Goal: Task Accomplishment & Management: Use online tool/utility

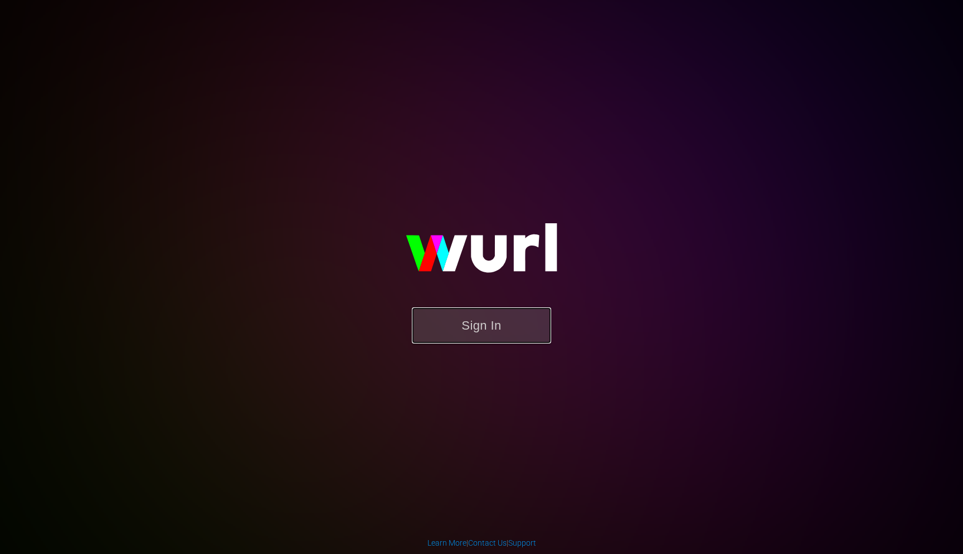
click at [451, 319] on button "Sign In" at bounding box center [481, 326] width 139 height 36
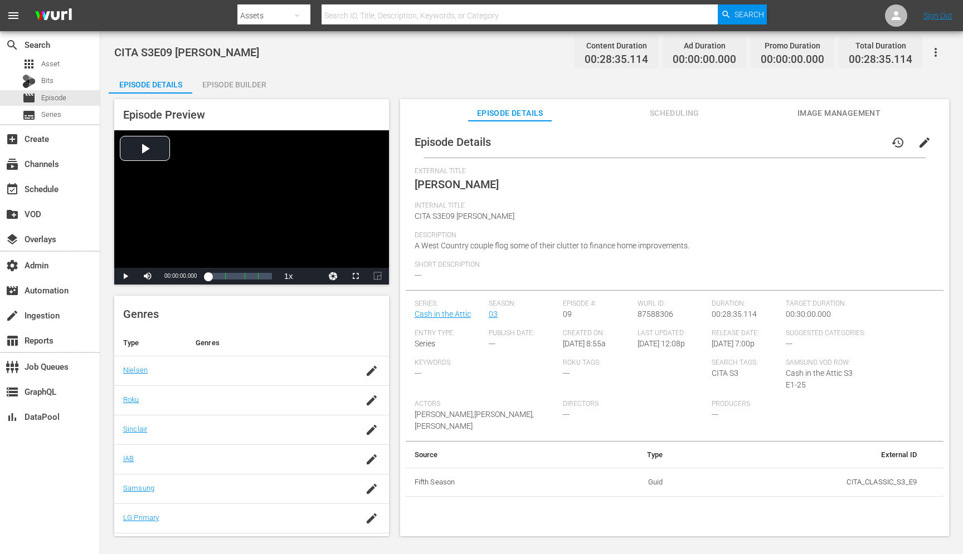
scroll to position [158, 0]
click at [664, 109] on span "Scheduling" at bounding box center [674, 113] width 84 height 14
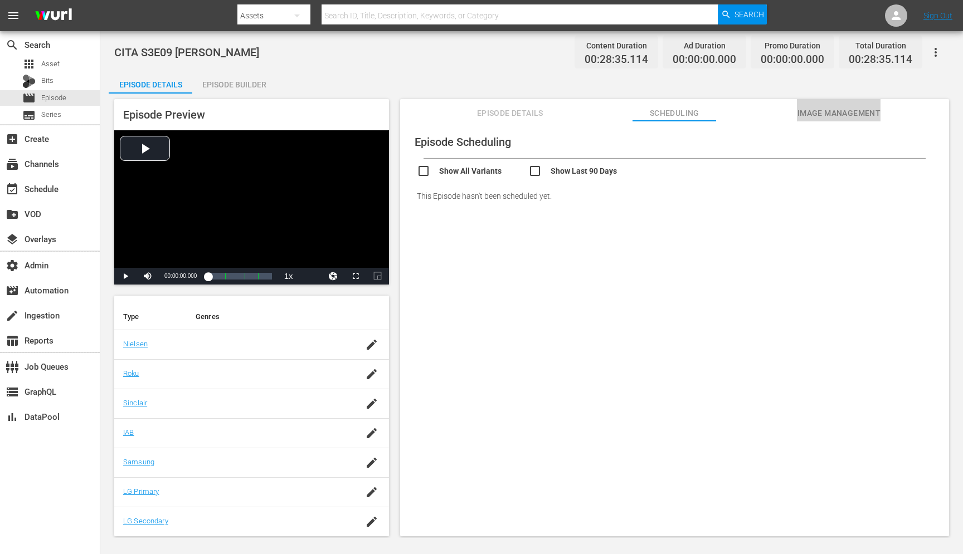
click at [850, 104] on button "Image Management" at bounding box center [839, 110] width 84 height 22
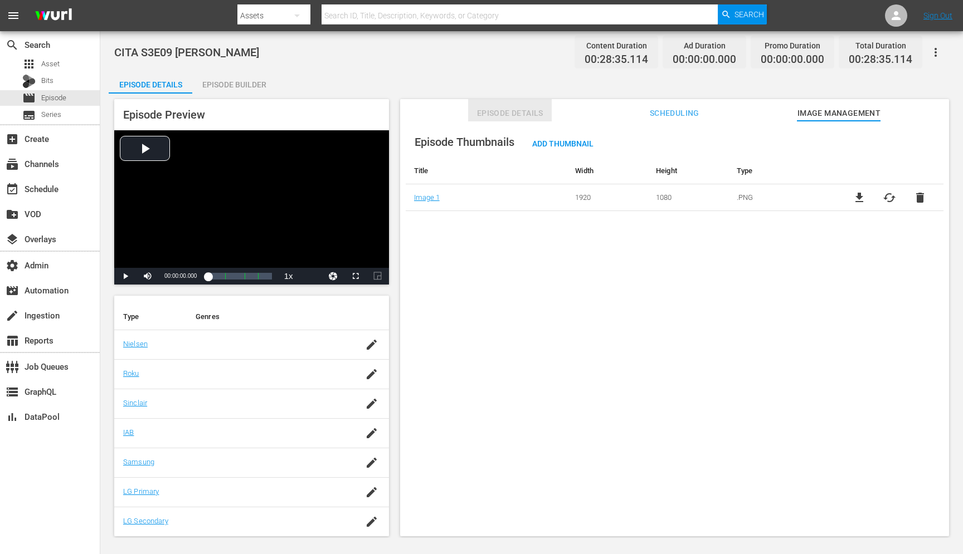
click at [496, 103] on button "Episode Details" at bounding box center [510, 110] width 84 height 22
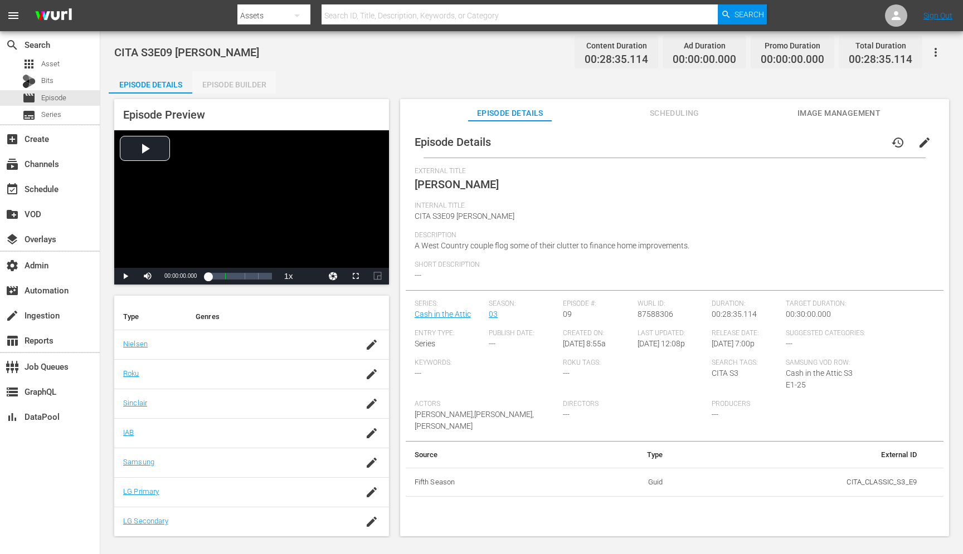
click at [205, 87] on div "Episode Builder" at bounding box center [234, 84] width 84 height 27
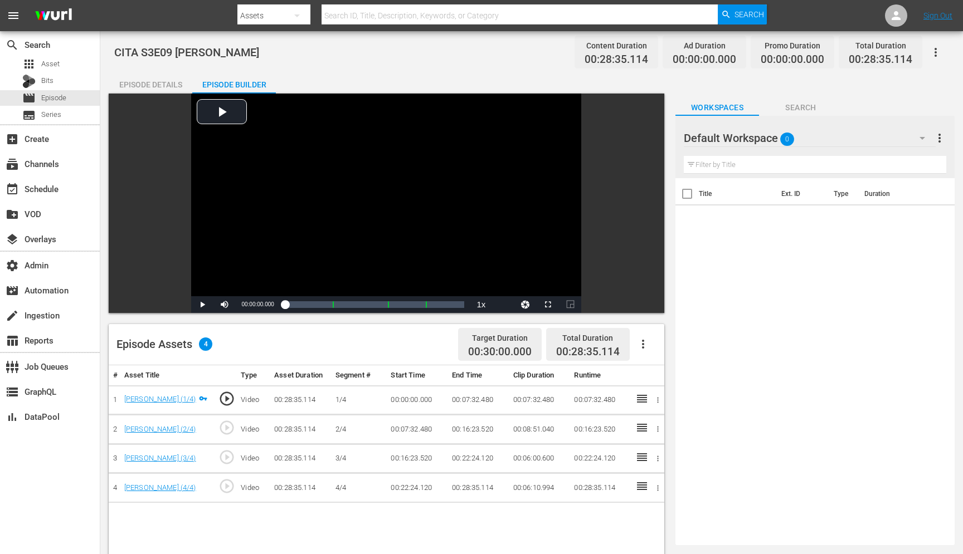
click at [171, 82] on div "Episode Details" at bounding box center [151, 84] width 84 height 27
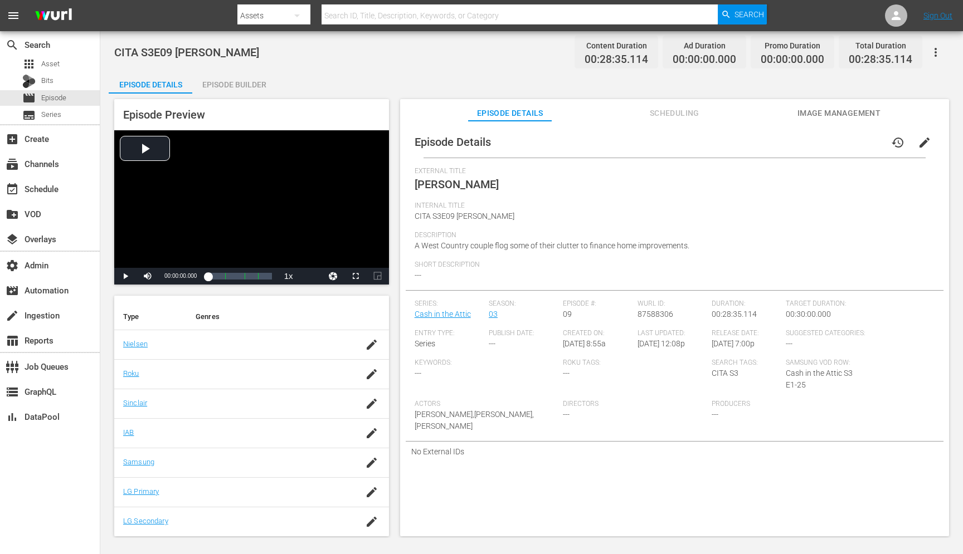
click at [931, 45] on button "button" at bounding box center [935, 52] width 27 height 27
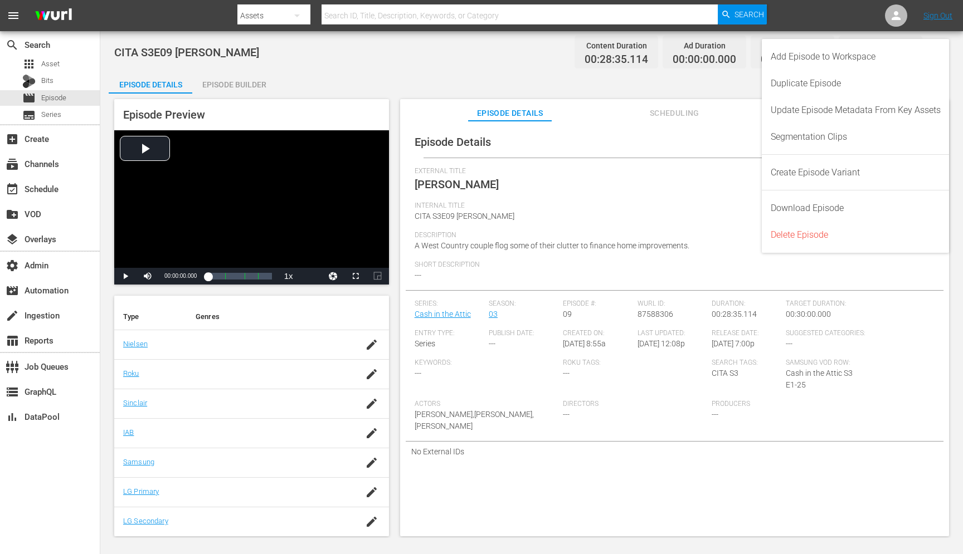
click at [698, 153] on div "Episode Details history edit" at bounding box center [675, 141] width 538 height 31
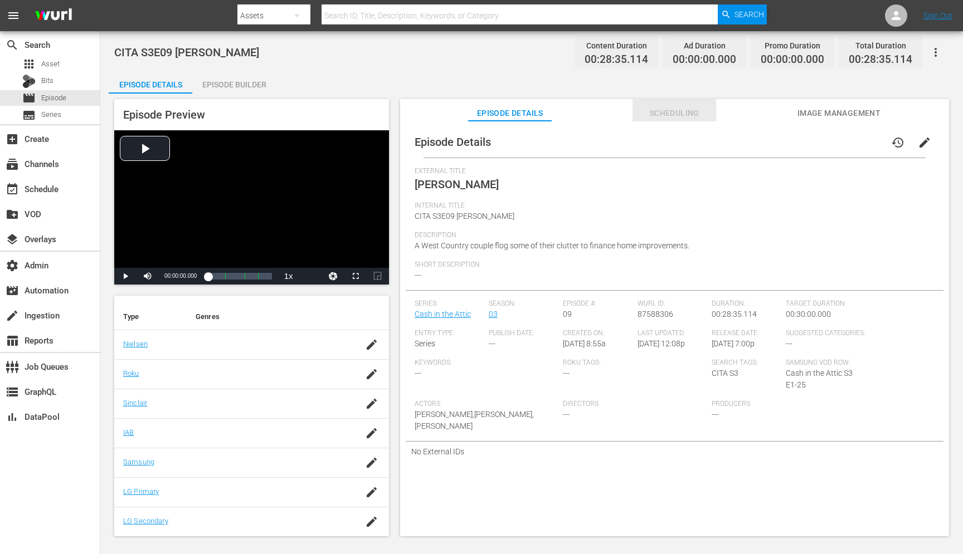
click at [671, 117] on span "Scheduling" at bounding box center [674, 113] width 84 height 14
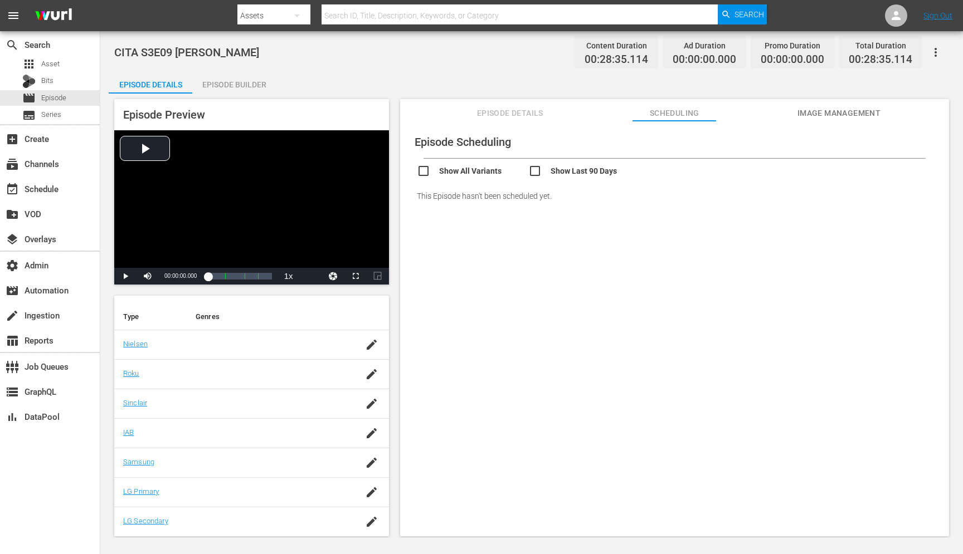
click at [841, 121] on div "Episode Scheduling Show All Variants Show Last 90 Days This Episode hasn't been…" at bounding box center [674, 334] width 549 height 426
click at [511, 111] on span "Episode Details" at bounding box center [510, 113] width 84 height 14
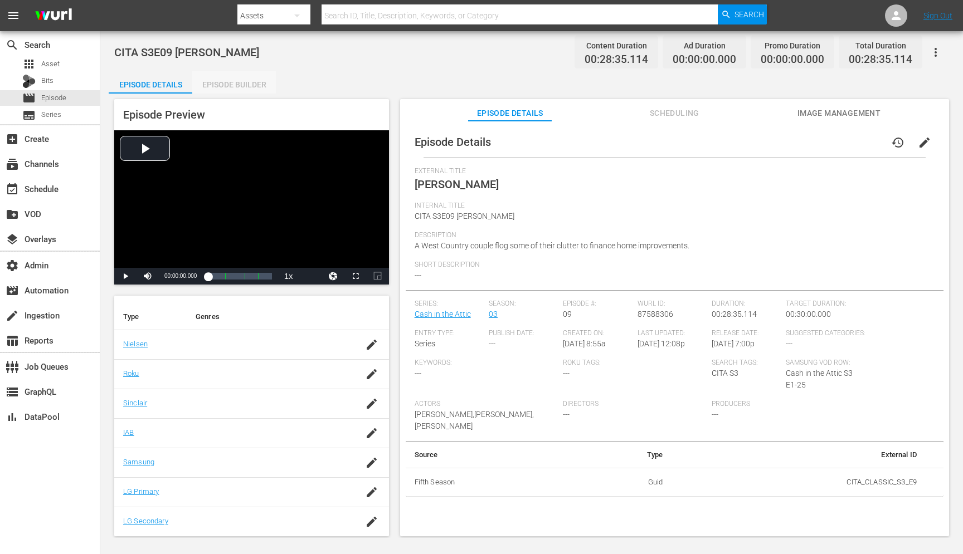
click at [224, 86] on div "Episode Builder" at bounding box center [234, 84] width 84 height 27
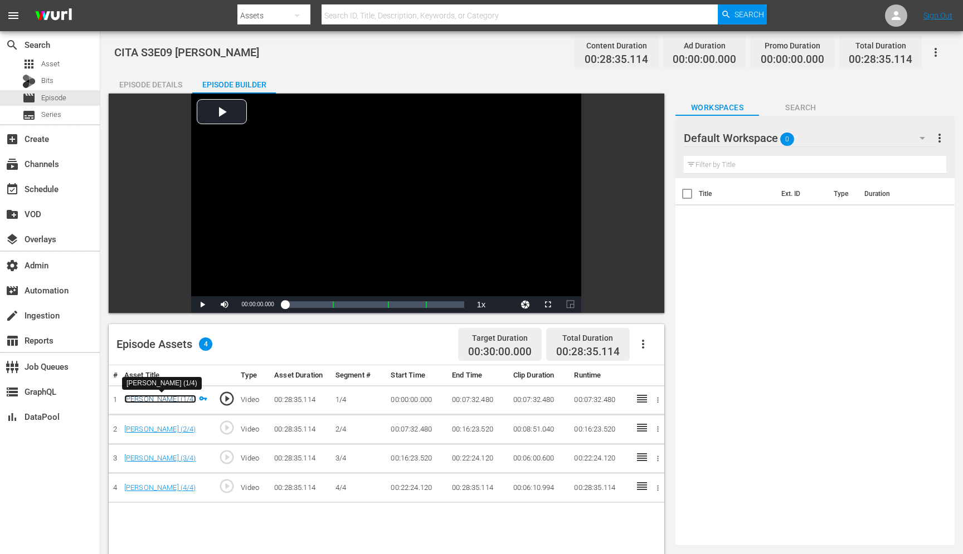
click at [148, 402] on link "Smith (1/4)" at bounding box center [160, 399] width 72 height 8
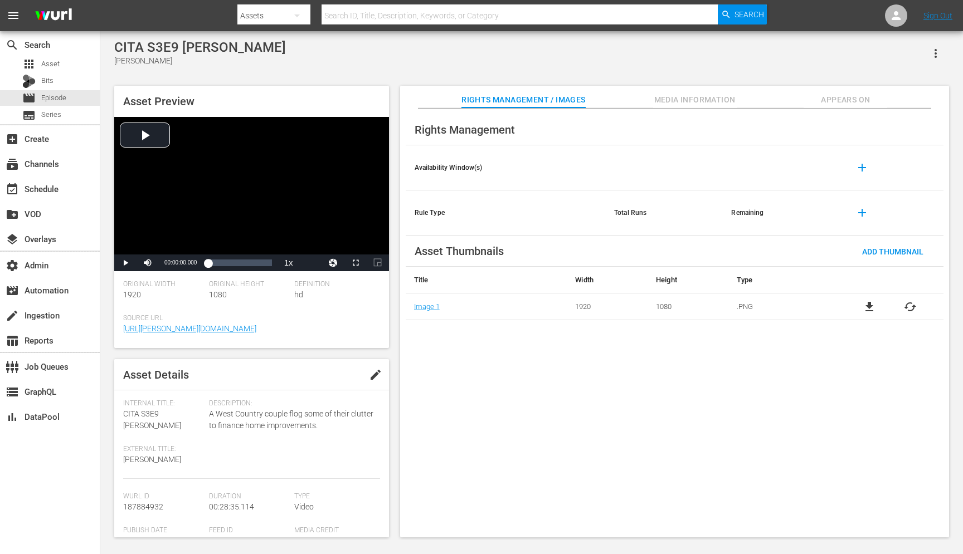
click at [691, 98] on span "Media Information" at bounding box center [695, 100] width 84 height 14
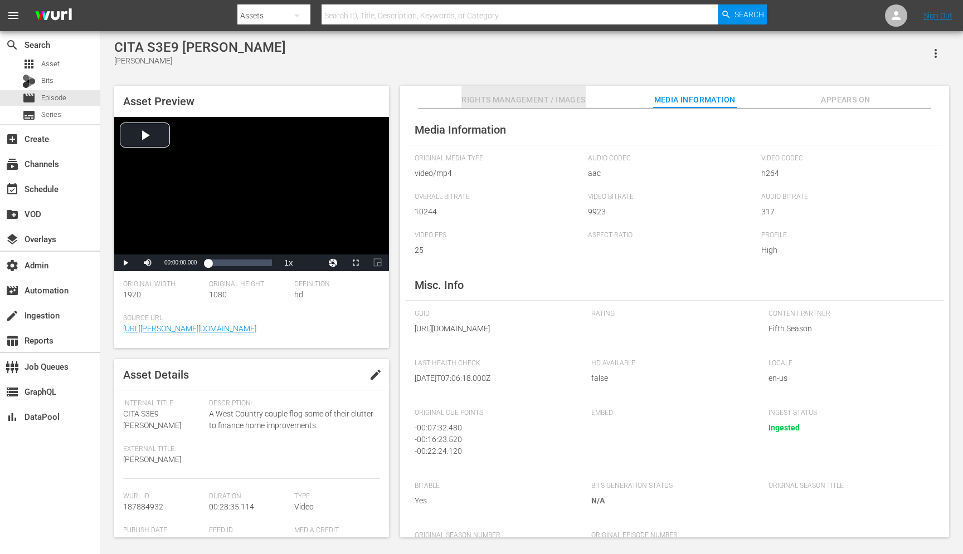
click at [532, 98] on span "Rights Management / Images" at bounding box center [523, 100] width 124 height 14
